Goal: Task Accomplishment & Management: Use online tool/utility

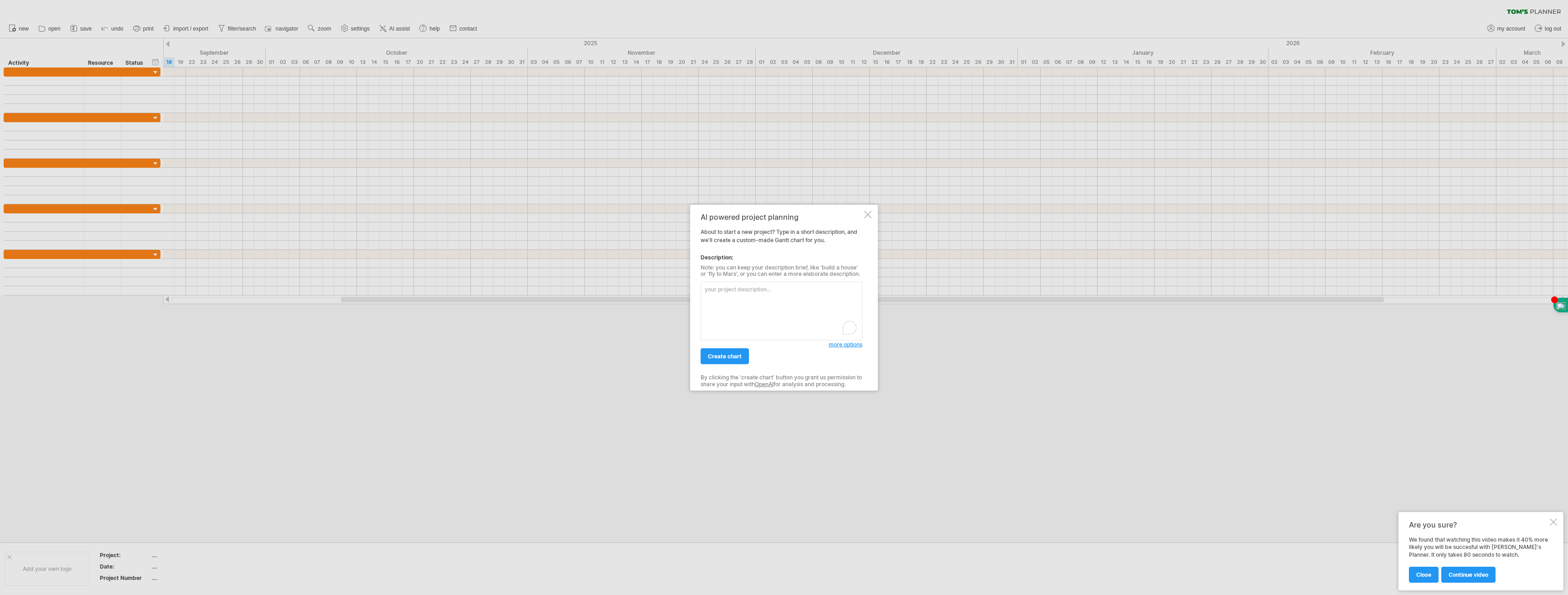
click at [867, 212] on div at bounding box center [868, 214] width 7 height 7
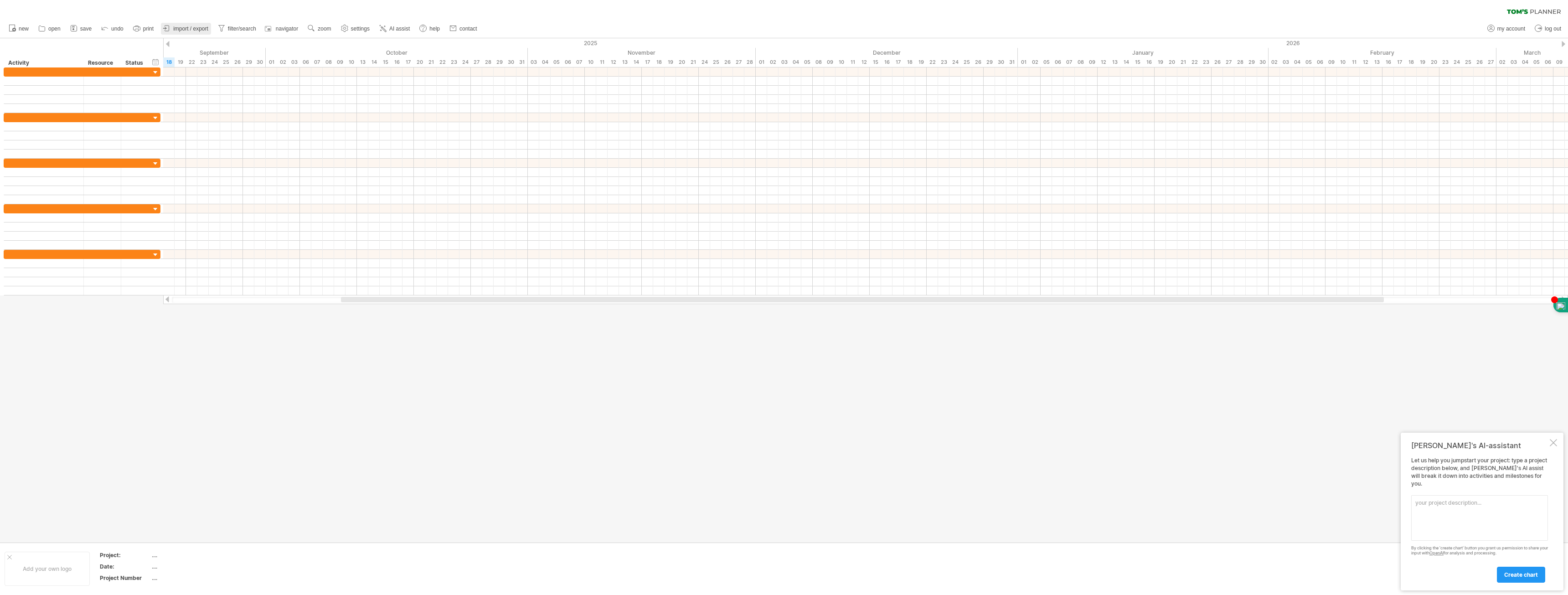
click at [200, 30] on span "import / export" at bounding box center [191, 29] width 35 height 6
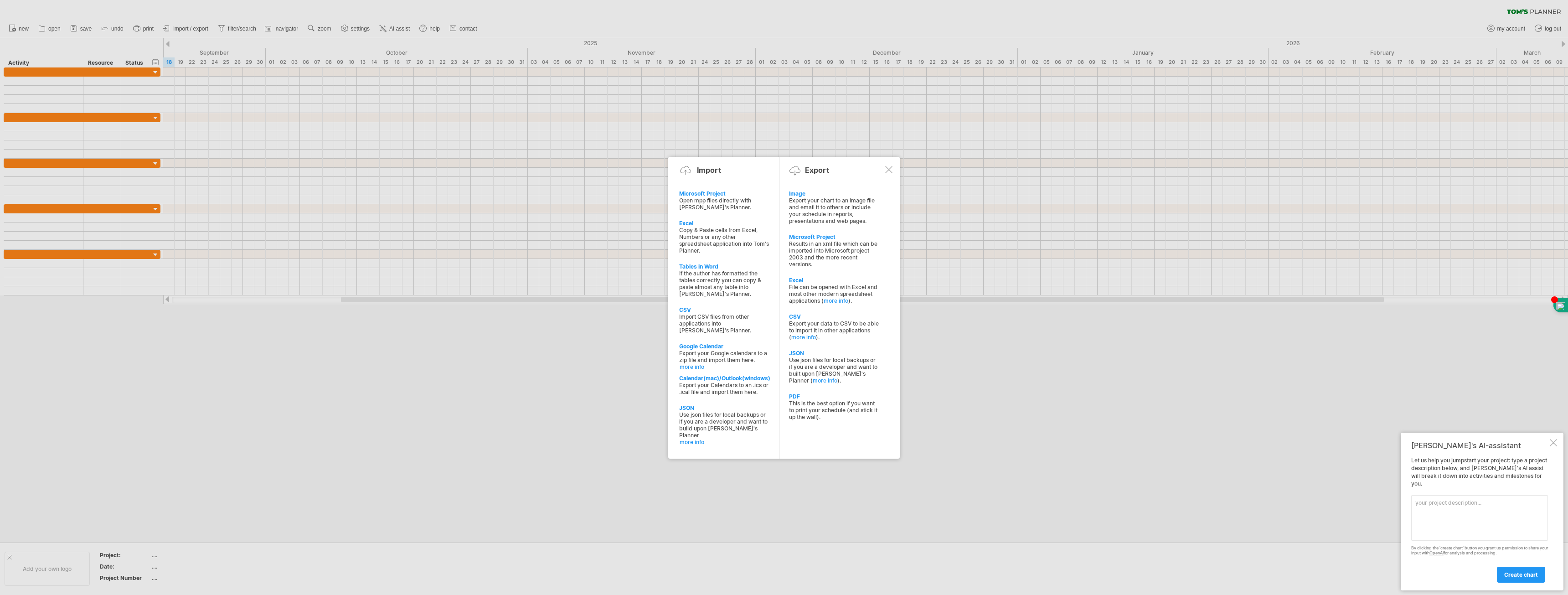
click at [701, 233] on div "Copy & Paste cells from Excel, Numbers or any other spreadsheet application int…" at bounding box center [724, 240] width 90 height 27
type textarea "**********"
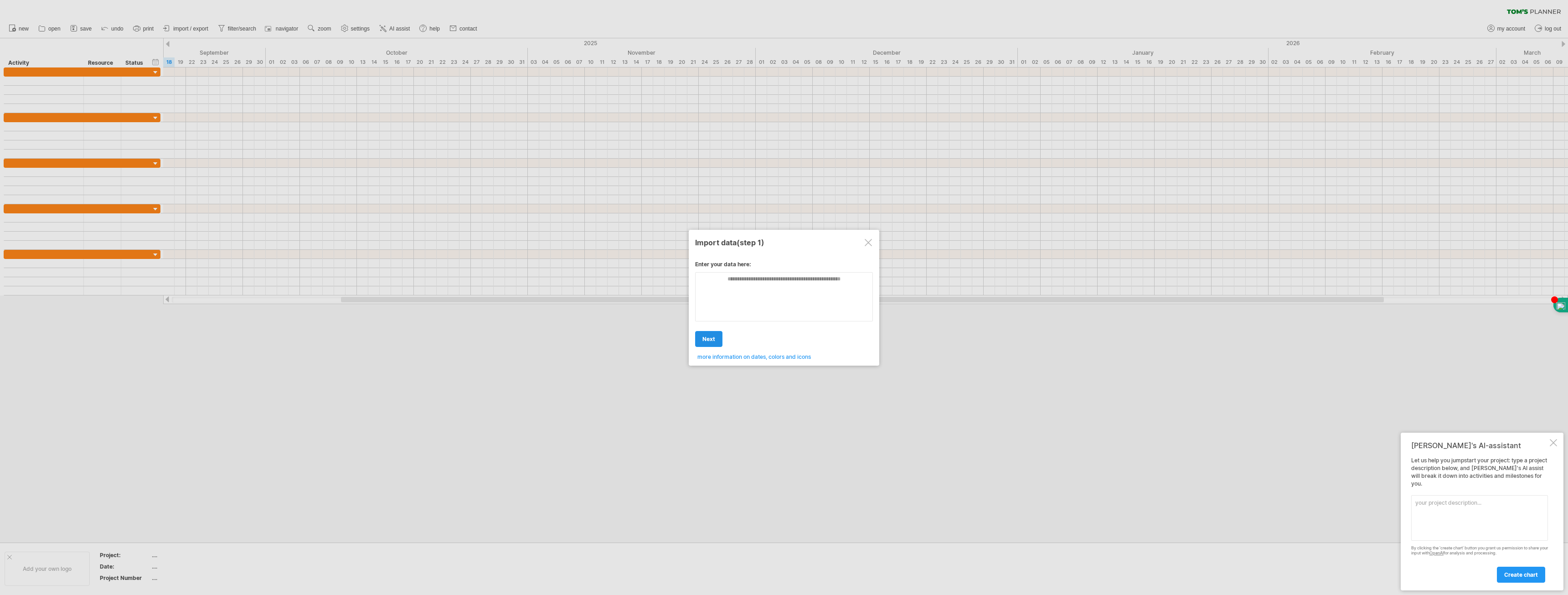
click at [704, 342] on span "next" at bounding box center [709, 339] width 13 height 7
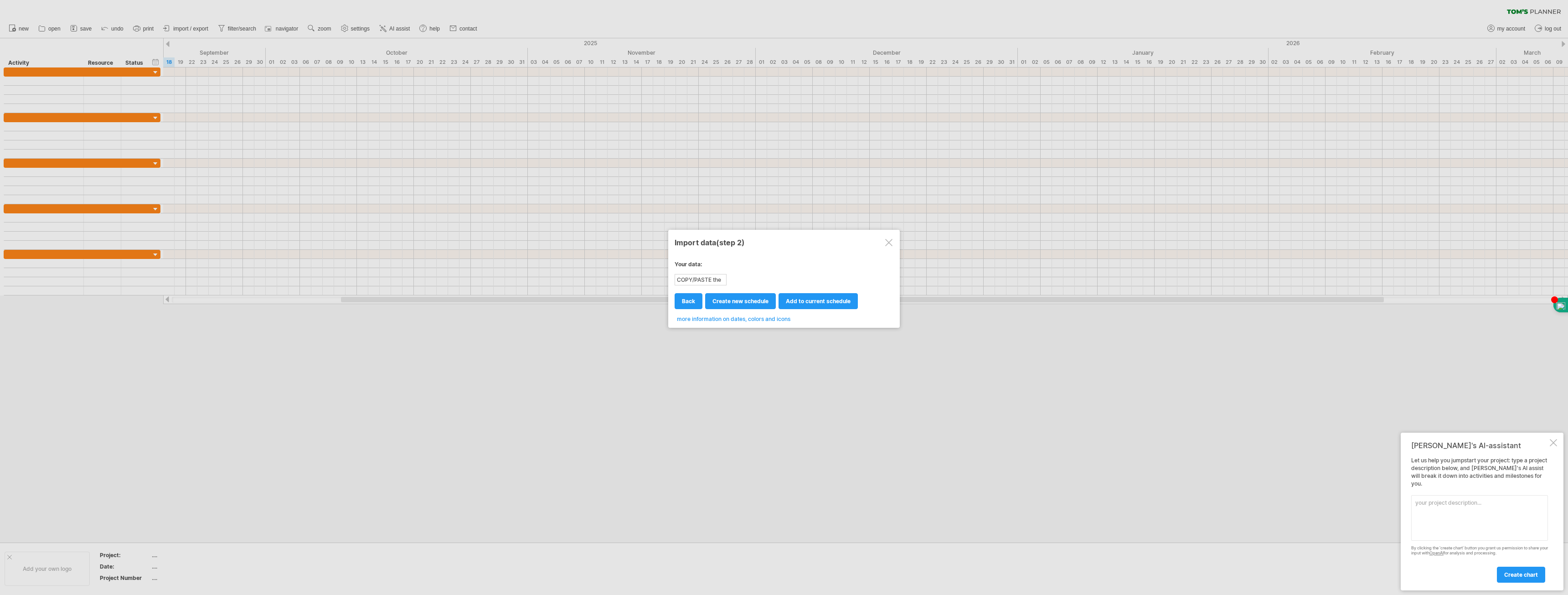
click at [698, 281] on div "COPY/PASTE the content of your spreadsheet HERE!" at bounding box center [701, 280] width 50 height 10
click at [891, 242] on div at bounding box center [889, 242] width 7 height 7
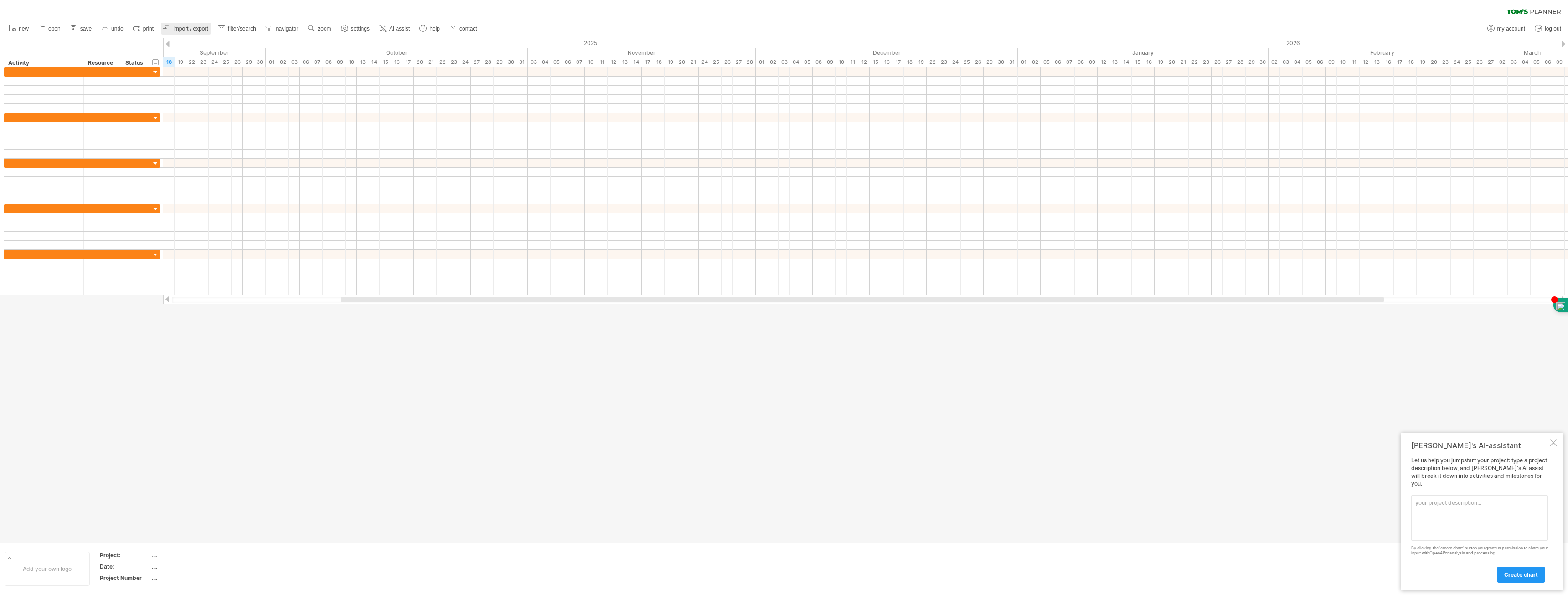
click at [198, 33] on link "import / export" at bounding box center [186, 28] width 50 height 12
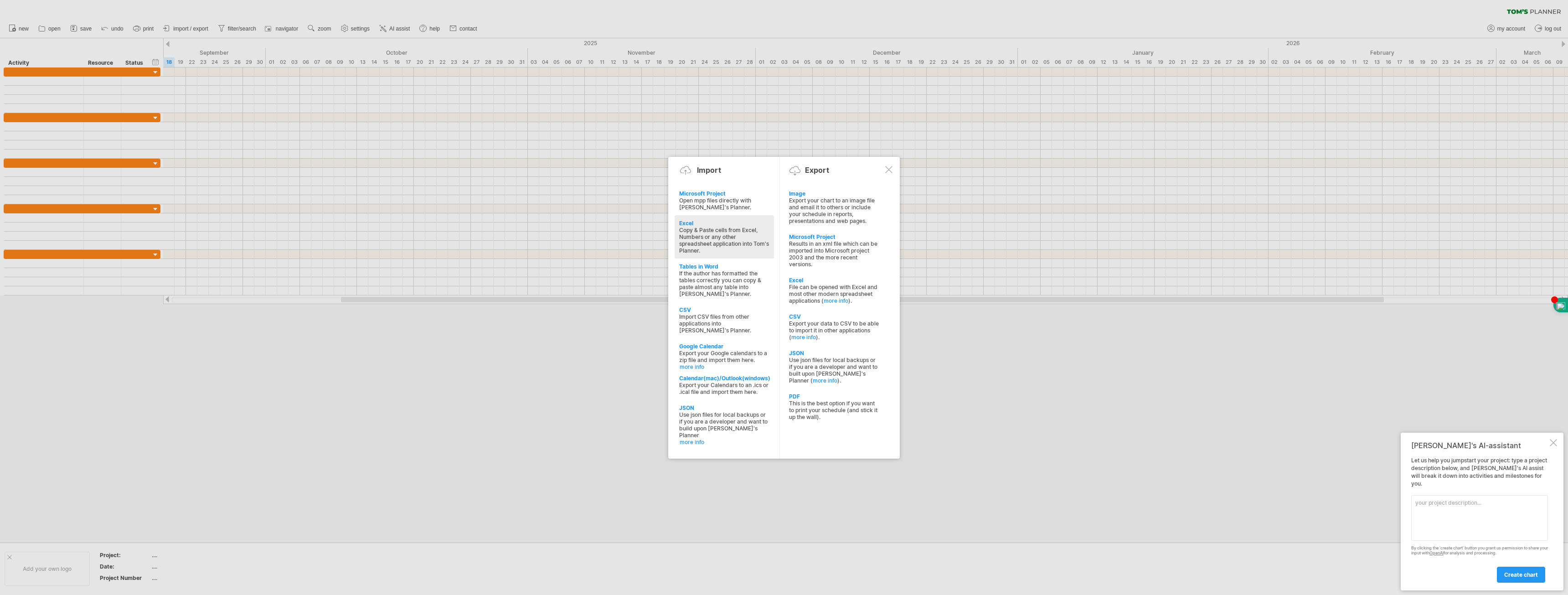
click at [738, 239] on div "Copy & Paste cells from Excel, Numbers or any other spreadsheet application int…" at bounding box center [724, 240] width 90 height 27
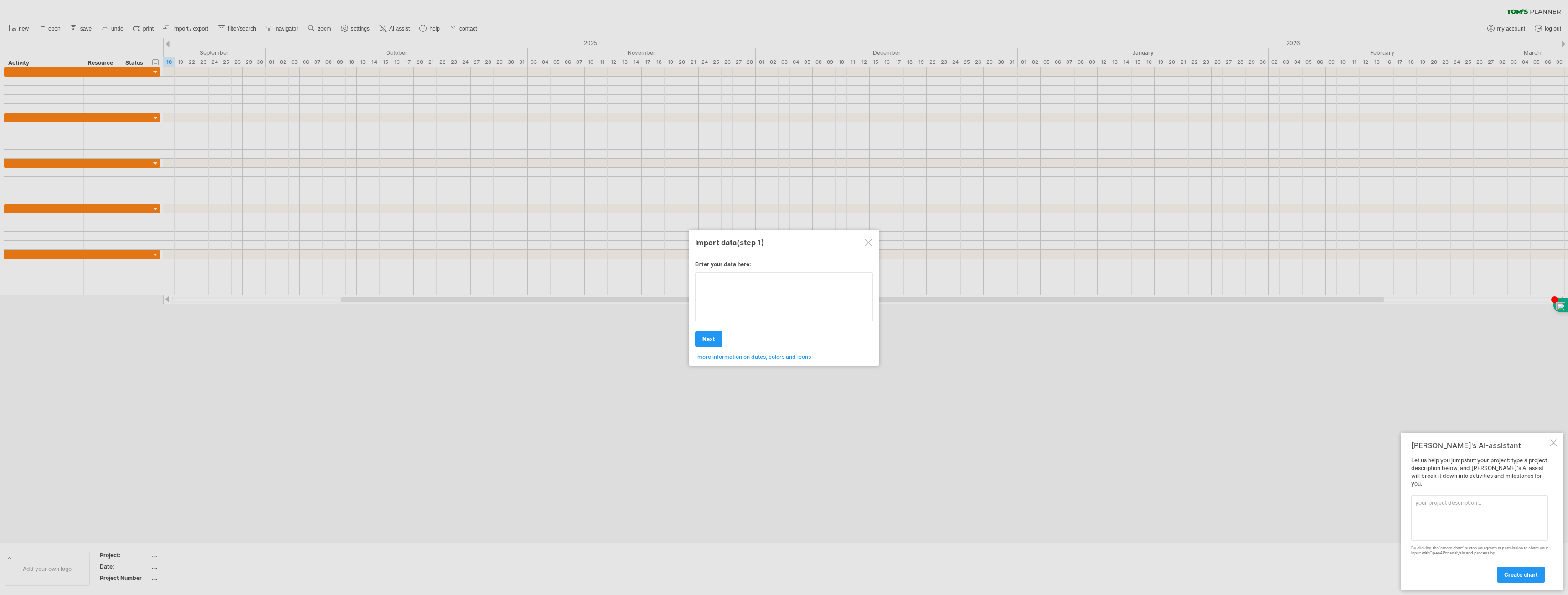
click at [723, 288] on textarea at bounding box center [784, 297] width 178 height 49
type textarea "**********"
click at [736, 326] on div "Enter your data here: Your data: COPY/PASTE the content of your spreadsheet HER…" at bounding box center [784, 307] width 178 height 106
click at [765, 297] on div "Enter your data here: Your data: COPY/PASTE the content of your spreadsheet HER…" at bounding box center [784, 307] width 178 height 106
paste textarea "**********"
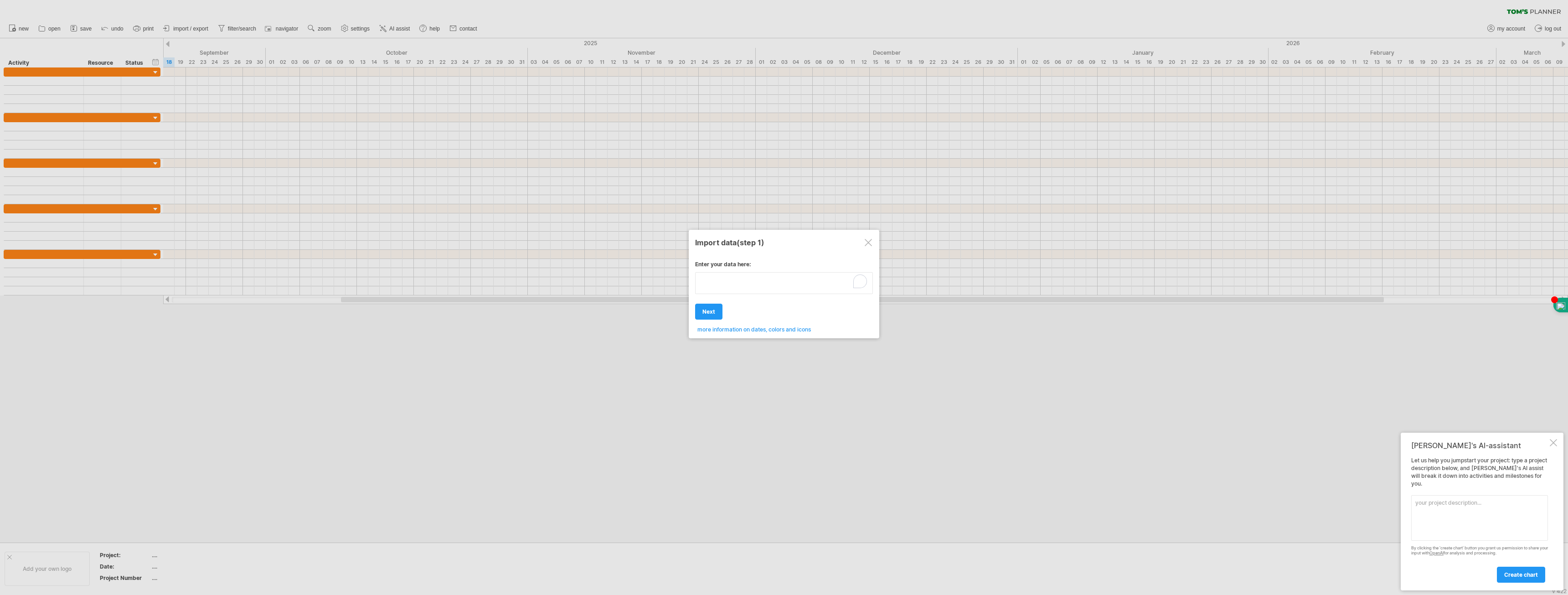
type textarea "**********"
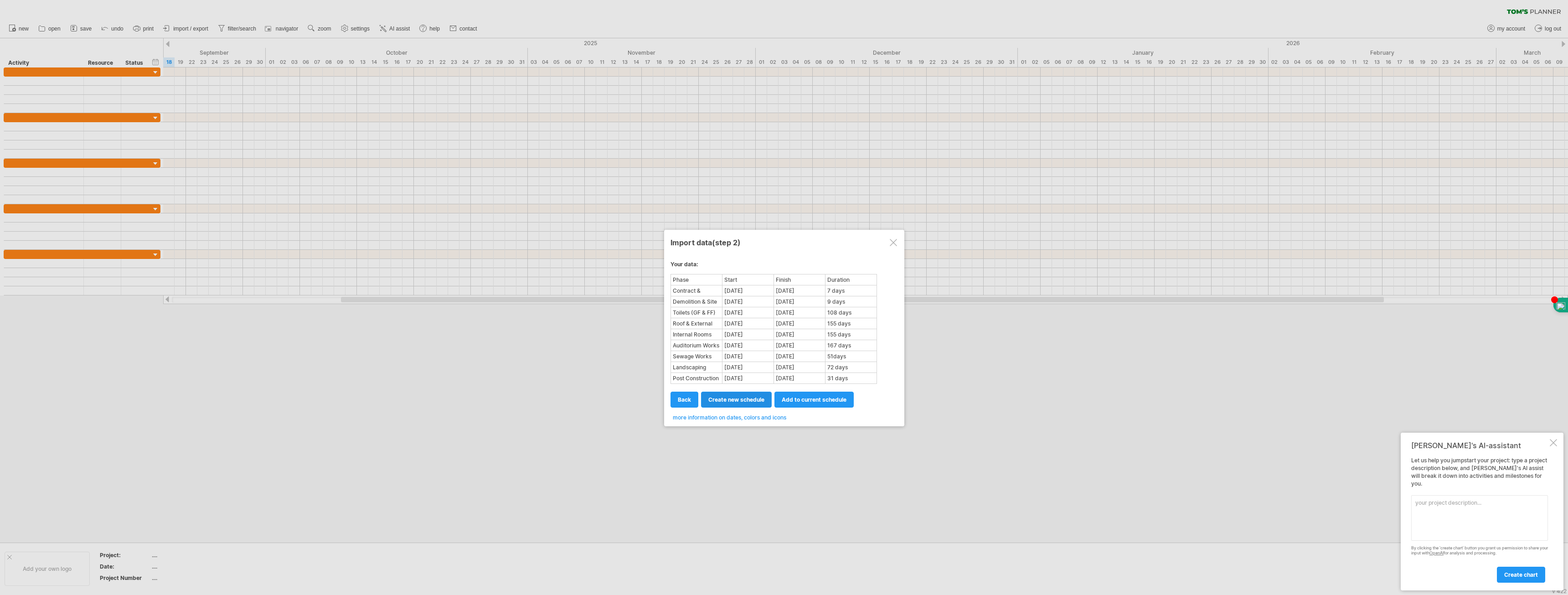
click at [740, 401] on span "create new schedule" at bounding box center [737, 400] width 56 height 7
select select "***"
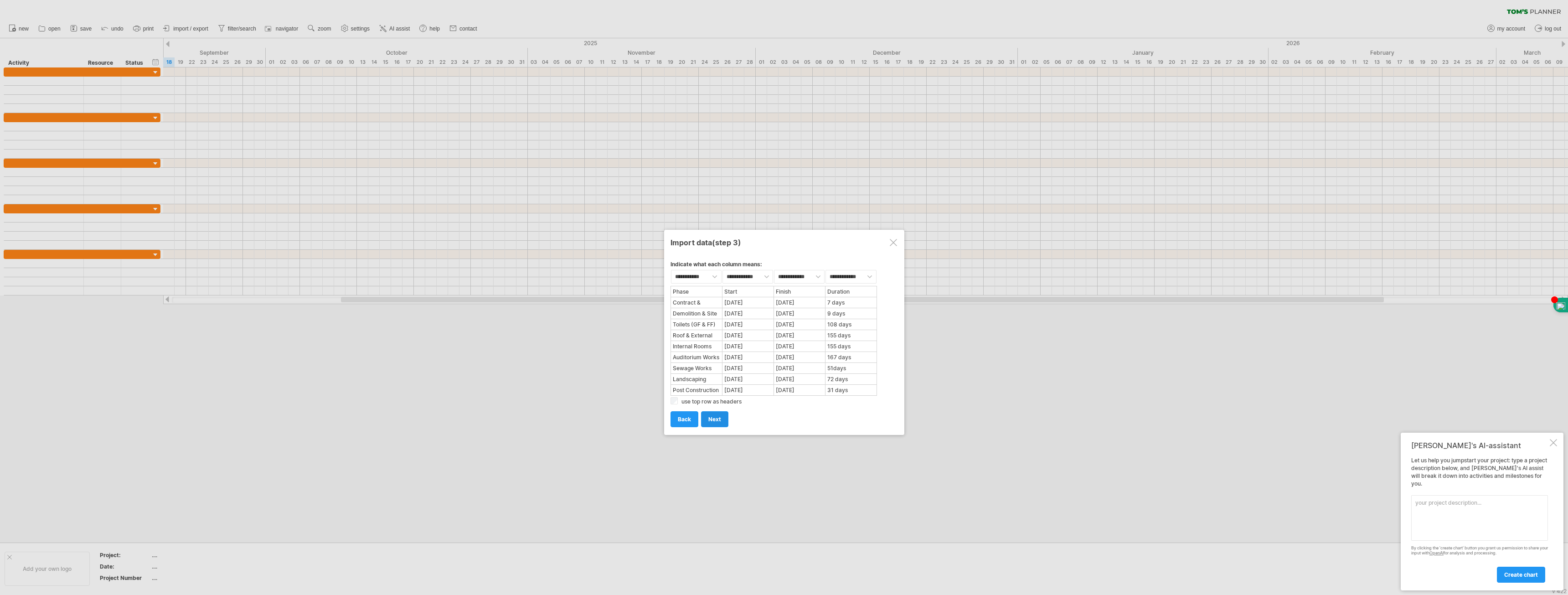
click at [709, 417] on span "next" at bounding box center [715, 419] width 13 height 7
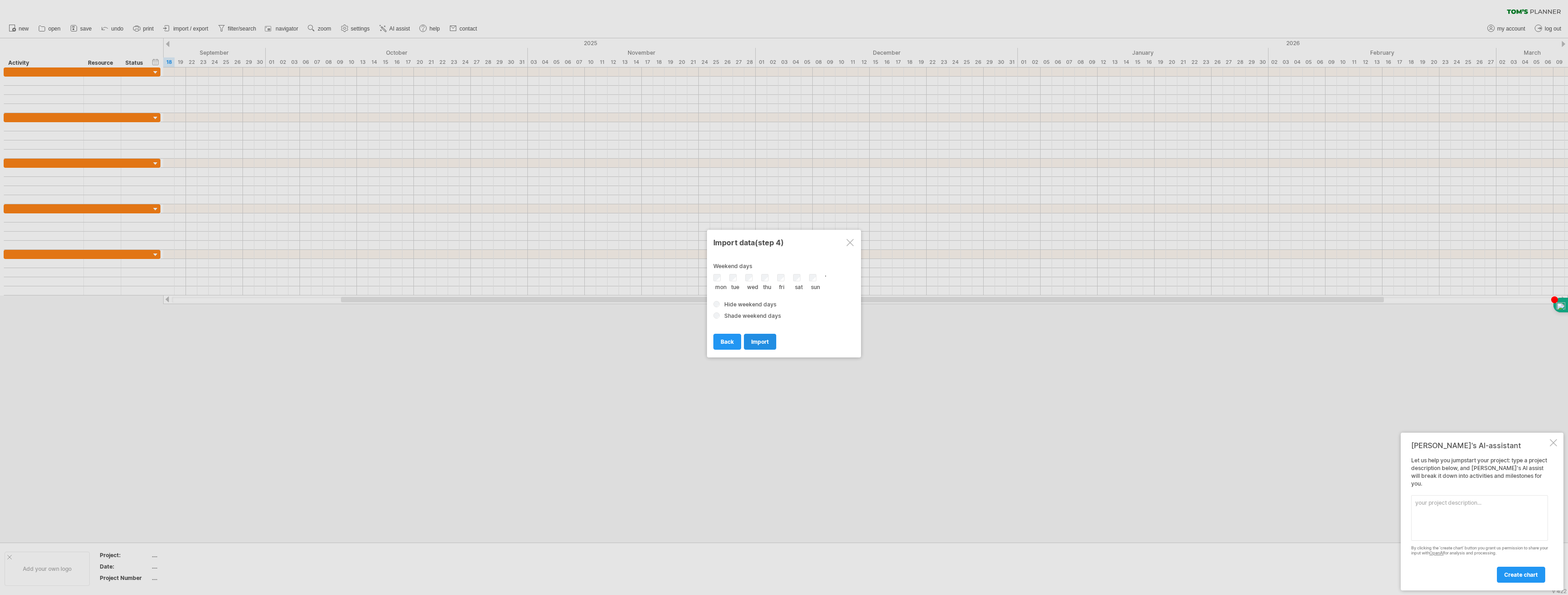
click at [763, 339] on span "import" at bounding box center [760, 342] width 18 height 7
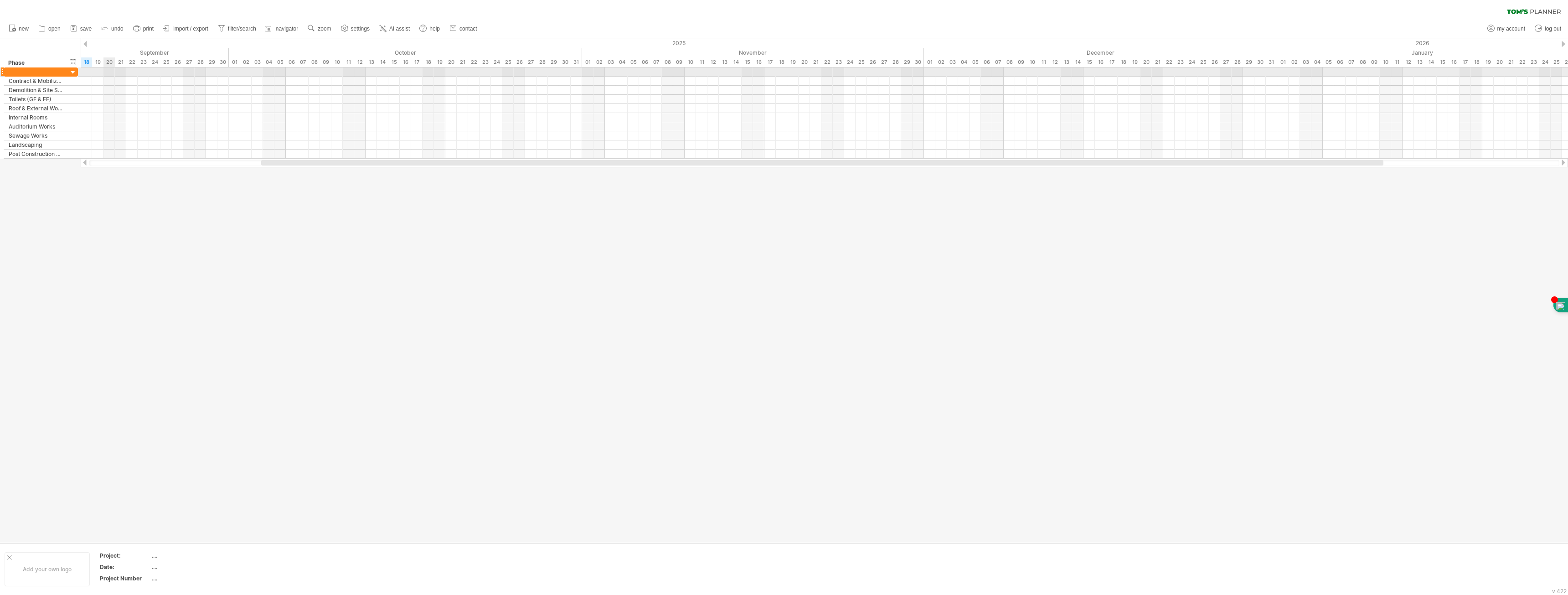
click at [108, 71] on div at bounding box center [824, 72] width 1487 height 9
drag, startPoint x: 110, startPoint y: 74, endPoint x: 159, endPoint y: 72, distance: 49.0
click at [159, 72] on div at bounding box center [824, 72] width 1487 height 9
click at [150, 80] on div at bounding box center [824, 81] width 1487 height 9
click at [123, 30] on span "undo" at bounding box center [117, 29] width 12 height 6
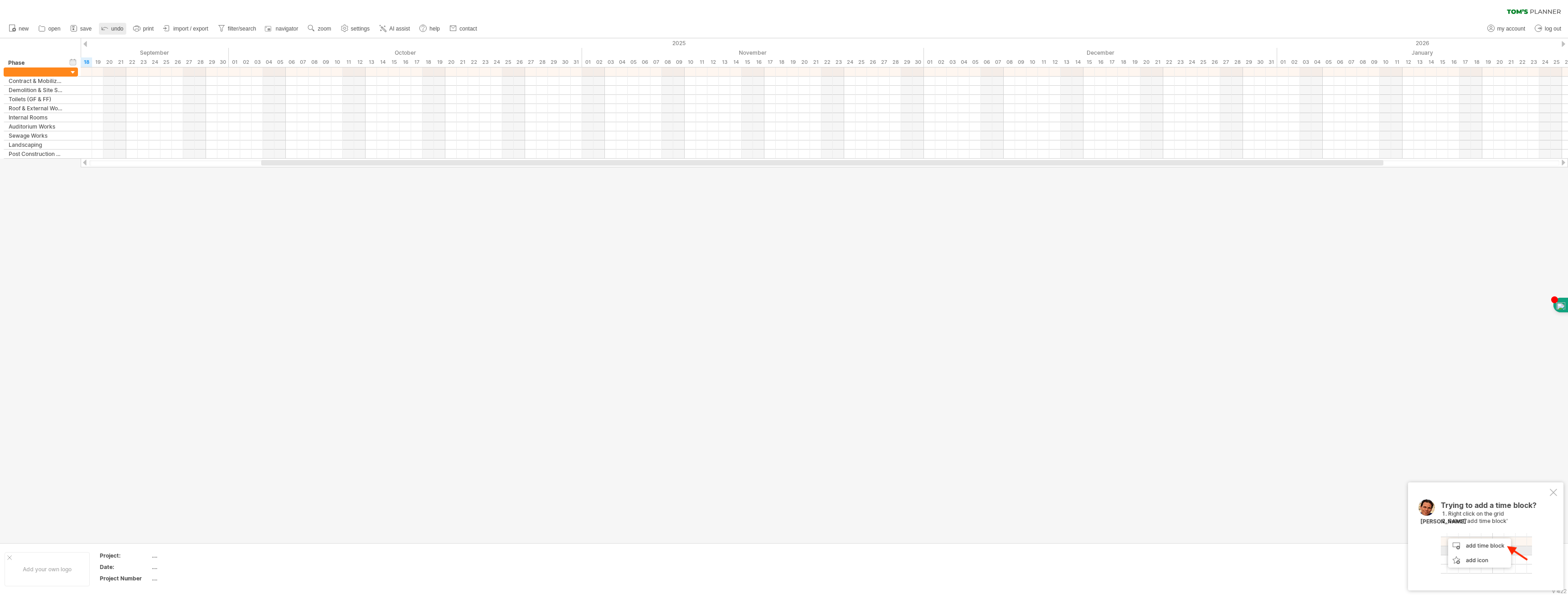
click at [114, 30] on span "undo" at bounding box center [117, 29] width 12 height 6
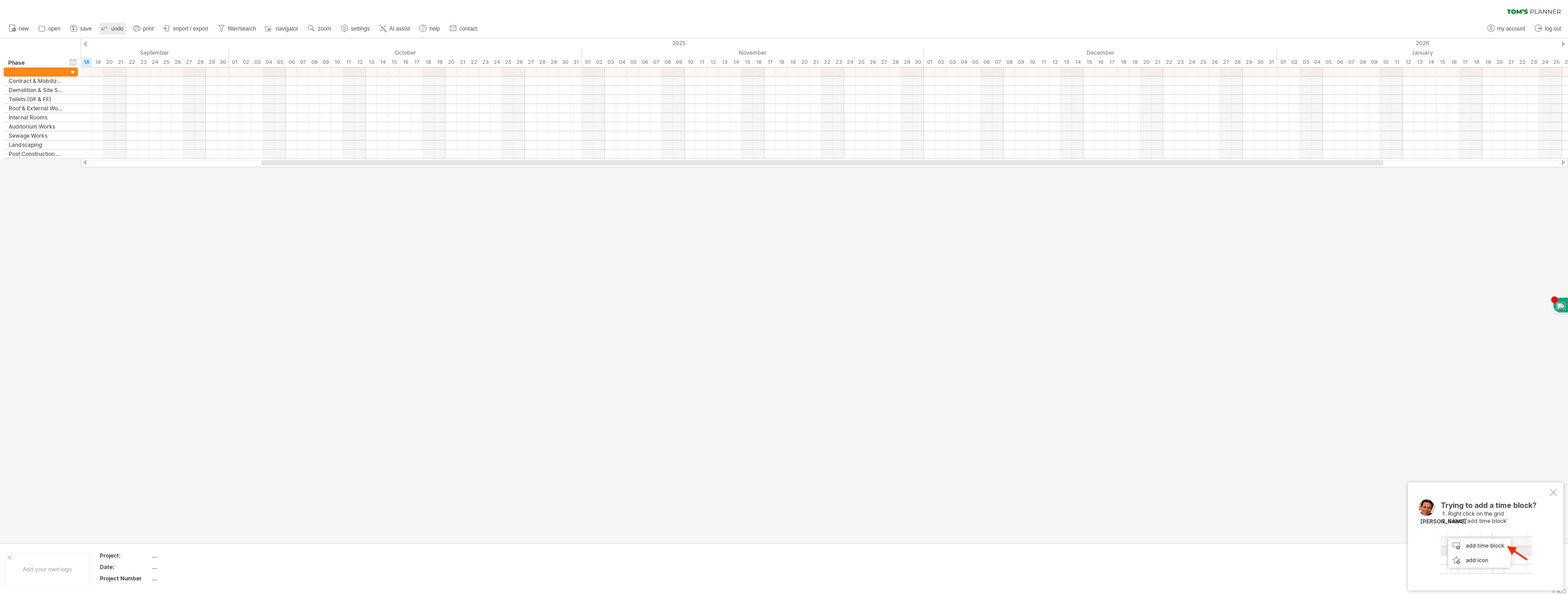
click at [114, 30] on span "undo" at bounding box center [117, 29] width 12 height 6
